Goal: Information Seeking & Learning: Learn about a topic

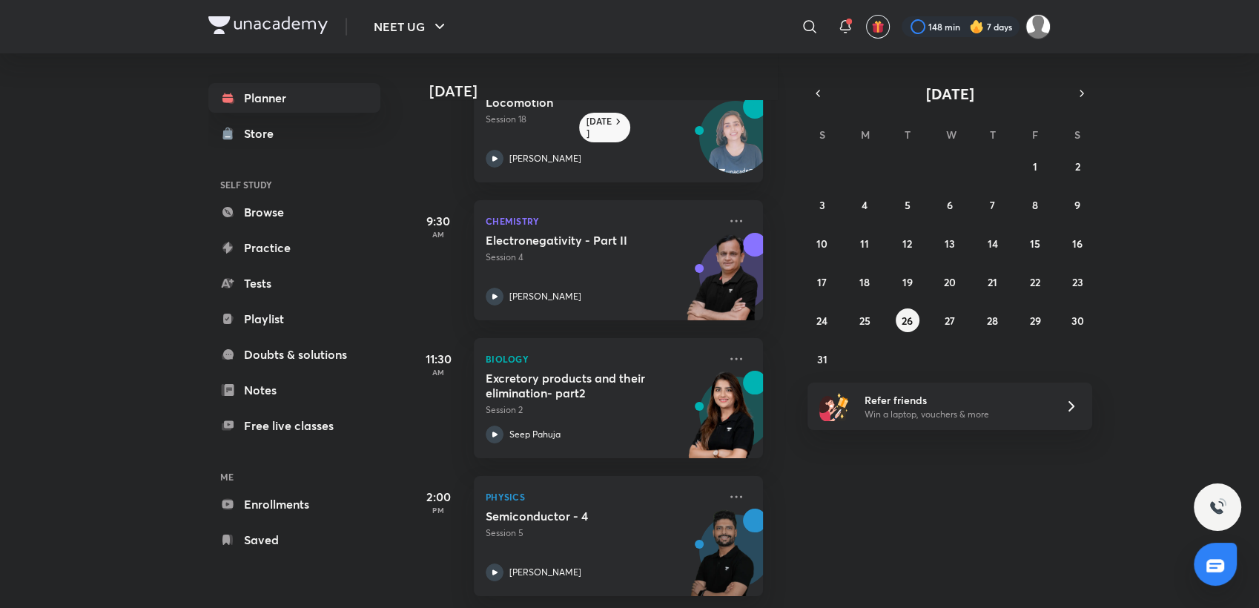
scroll to position [68, 13]
click at [572, 563] on div "[PERSON_NAME]" at bounding box center [602, 572] width 233 height 18
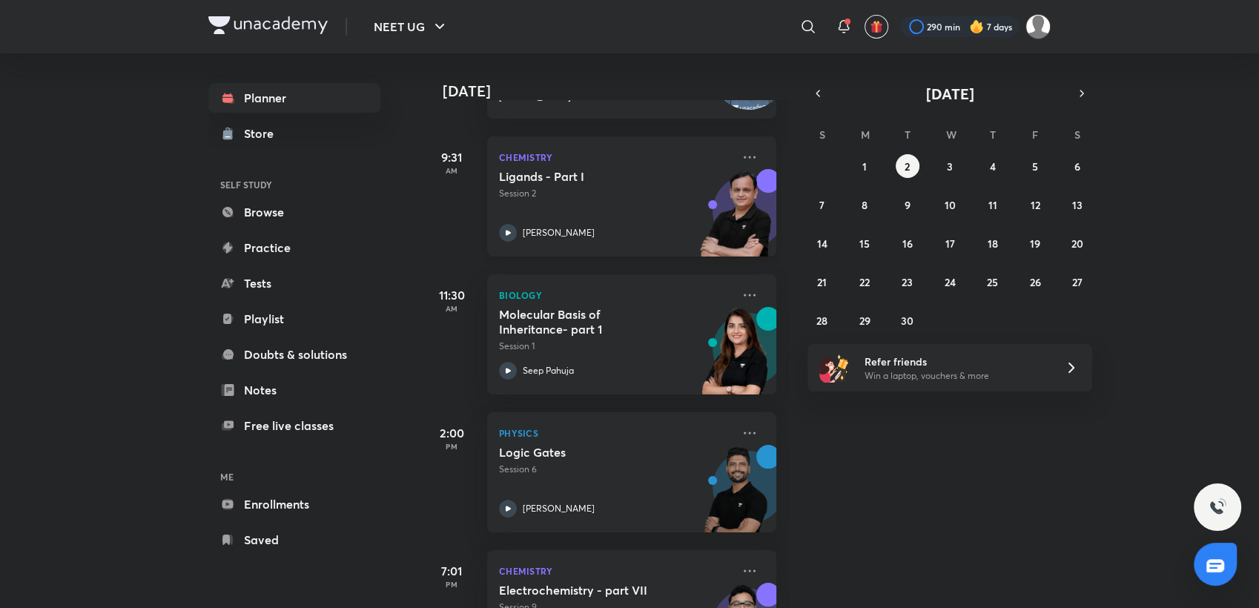
scroll to position [274, 0]
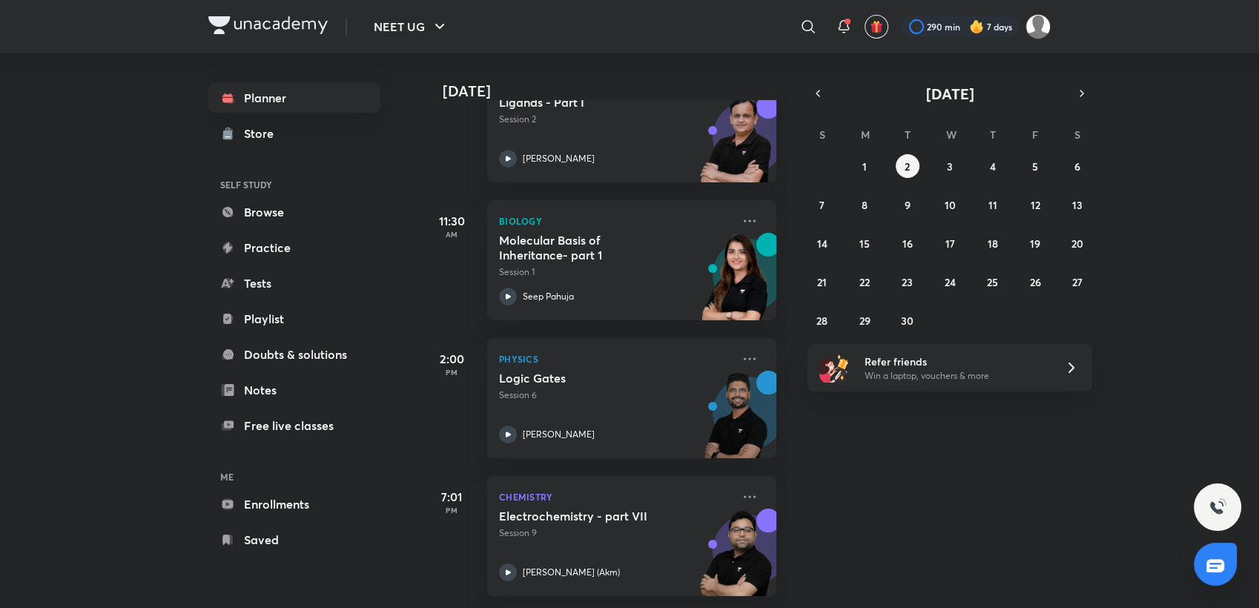
click at [979, 27] on img at bounding box center [976, 26] width 15 height 15
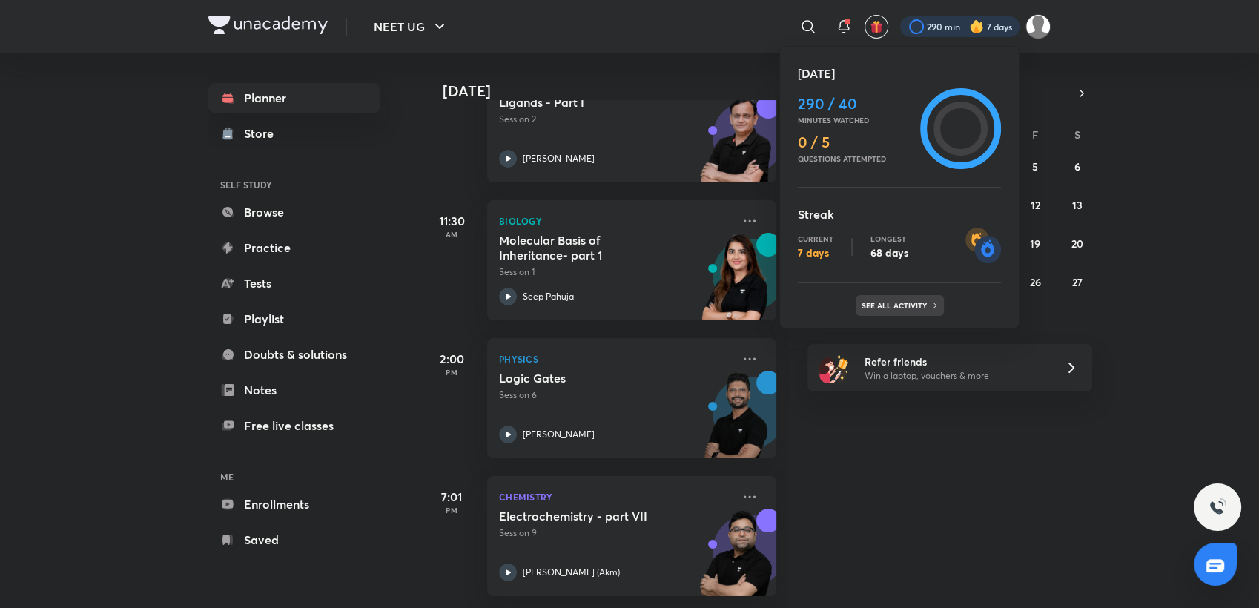
click at [899, 311] on div "See all activity" at bounding box center [899, 305] width 88 height 21
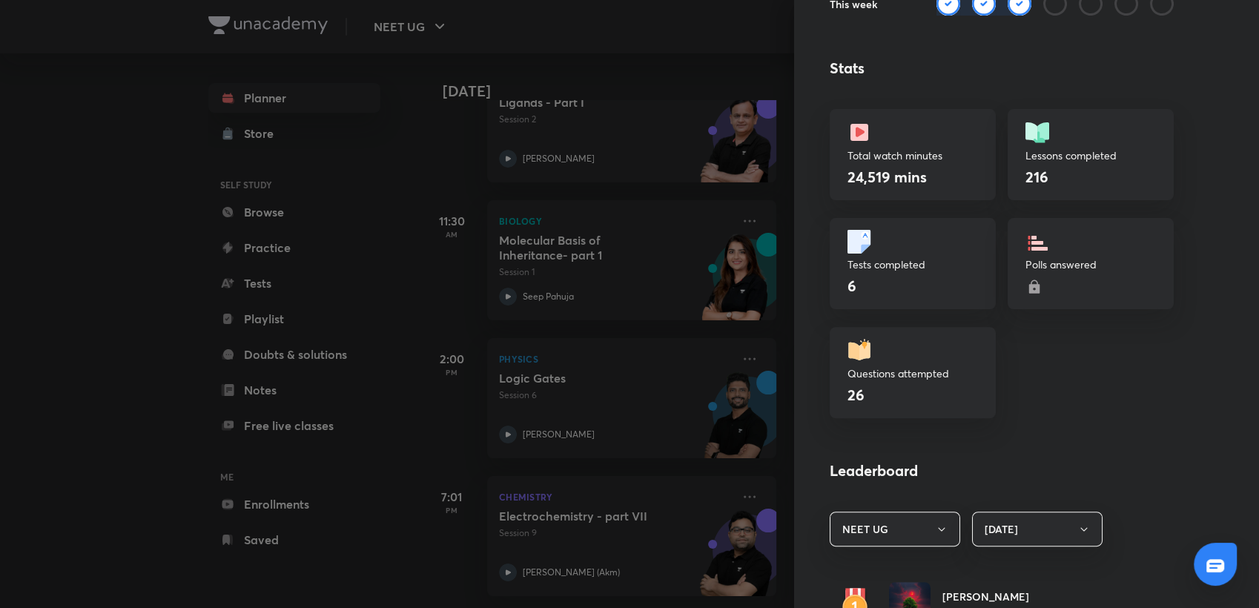
scroll to position [394, 0]
click at [668, 80] on div at bounding box center [629, 304] width 1259 height 608
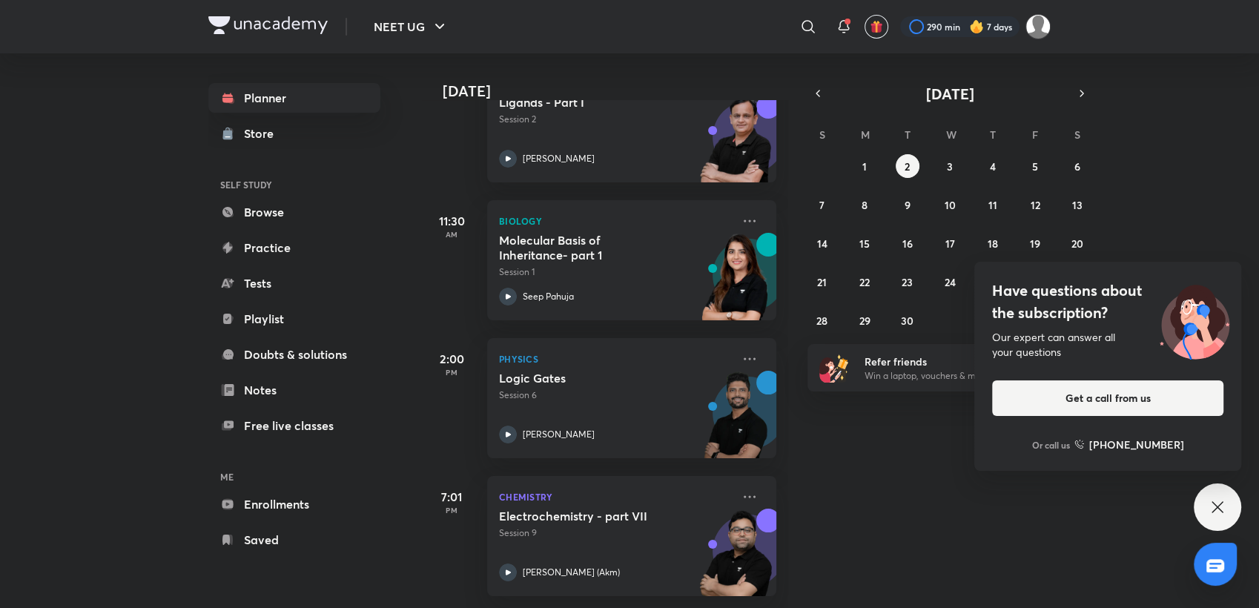
click at [1211, 506] on icon at bounding box center [1217, 507] width 18 height 18
